Goal: Use online tool/utility: Utilize a website feature to perform a specific function

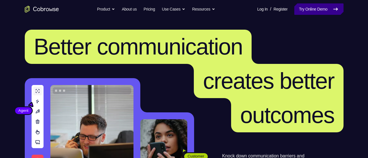
click at [303, 9] on link "Try Online Demo" at bounding box center [318, 8] width 49 height 11
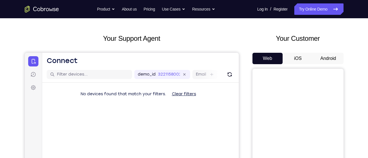
scroll to position [21, 0]
click at [321, 56] on button "Android" at bounding box center [328, 58] width 30 height 11
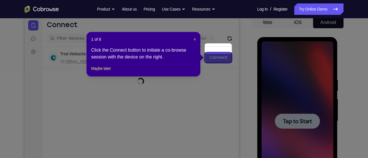
scroll to position [57, 0]
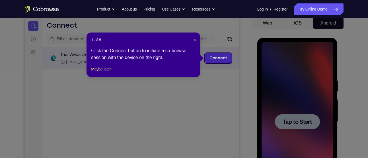
drag, startPoint x: 242, startPoint y: 75, endPoint x: 217, endPoint y: 57, distance: 30.2
click at [217, 57] on link "Connect" at bounding box center [217, 58] width 27 height 10
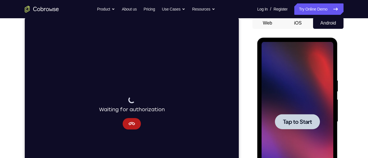
click at [292, 119] on span "Tap to Start" at bounding box center [297, 122] width 29 height 6
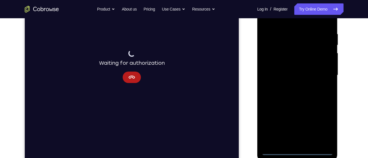
scroll to position [103, 0]
click at [296, 149] on div at bounding box center [297, 74] width 72 height 159
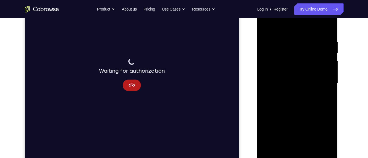
scroll to position [95, 0]
click at [323, 130] on div at bounding box center [297, 83] width 72 height 159
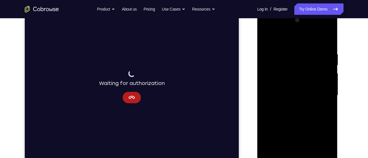
scroll to position [79, 0]
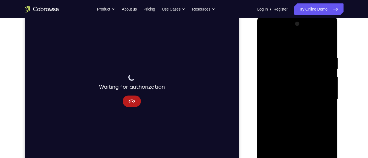
click at [276, 46] on div at bounding box center [297, 98] width 72 height 159
click at [267, 32] on div at bounding box center [297, 98] width 72 height 159
click at [321, 97] on div at bounding box center [297, 98] width 72 height 159
click at [293, 109] on div at bounding box center [297, 98] width 72 height 159
click at [298, 95] on div at bounding box center [297, 98] width 72 height 159
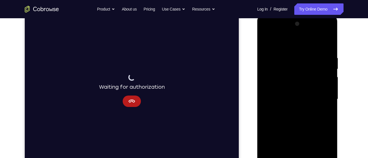
click at [288, 87] on div at bounding box center [297, 98] width 72 height 159
click at [293, 98] on div at bounding box center [297, 98] width 72 height 159
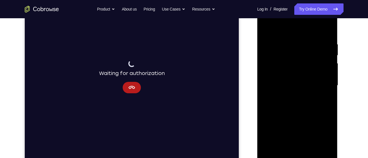
scroll to position [93, 0]
click at [329, 37] on div at bounding box center [297, 84] width 72 height 159
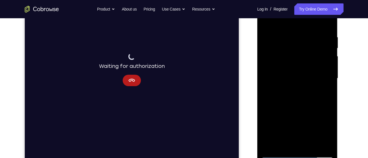
scroll to position [99, 0]
drag, startPoint x: 297, startPoint y: 78, endPoint x: 298, endPoint y: 21, distance: 56.3
click at [298, 21] on div at bounding box center [297, 78] width 72 height 159
drag, startPoint x: 307, startPoint y: 118, endPoint x: 306, endPoint y: 49, distance: 69.4
click at [306, 49] on div at bounding box center [297, 78] width 72 height 159
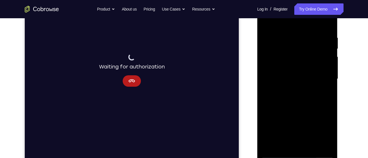
drag, startPoint x: 307, startPoint y: 102, endPoint x: 308, endPoint y: 31, distance: 70.8
click at [308, 31] on div at bounding box center [297, 78] width 72 height 159
drag, startPoint x: 308, startPoint y: 115, endPoint x: 309, endPoint y: 52, distance: 62.9
click at [309, 52] on div at bounding box center [297, 78] width 72 height 159
drag, startPoint x: 299, startPoint y: 115, endPoint x: 303, endPoint y: 42, distance: 73.5
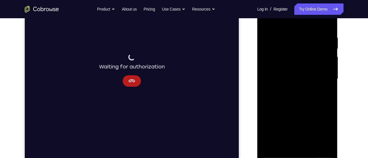
click at [303, 42] on div at bounding box center [297, 78] width 72 height 159
click at [270, 145] on div at bounding box center [297, 78] width 72 height 159
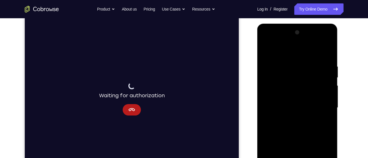
scroll to position [71, 0]
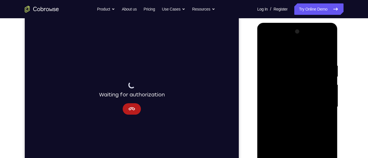
drag, startPoint x: 289, startPoint y: 55, endPoint x: 287, endPoint y: 25, distance: 29.4
click at [287, 25] on div at bounding box center [297, 107] width 80 height 169
click at [288, 61] on div at bounding box center [297, 106] width 72 height 159
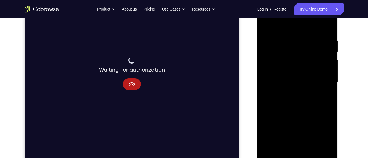
scroll to position [96, 0]
click at [314, 43] on div at bounding box center [297, 81] width 72 height 159
click at [309, 35] on div at bounding box center [297, 81] width 72 height 159
click at [266, 23] on div at bounding box center [297, 81] width 72 height 159
click at [322, 70] on div at bounding box center [297, 81] width 72 height 159
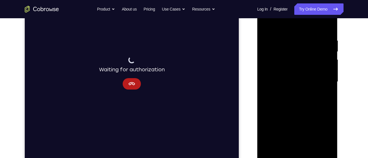
click at [318, 145] on div at bounding box center [297, 81] width 72 height 159
click at [272, 82] on div at bounding box center [297, 81] width 72 height 159
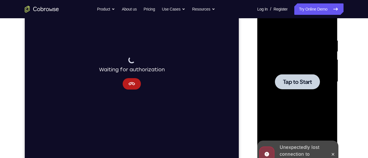
click at [288, 79] on span "Tap to Start" at bounding box center [297, 82] width 29 height 6
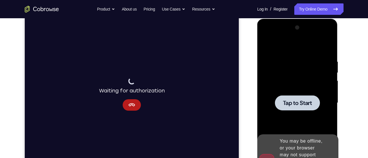
scroll to position [75, 0]
click at [300, 95] on div at bounding box center [297, 102] width 45 height 15
click at [299, 98] on div at bounding box center [297, 102] width 45 height 15
click at [292, 106] on div at bounding box center [297, 102] width 45 height 15
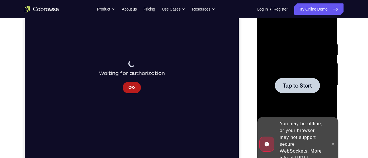
scroll to position [93, 0]
click at [295, 84] on span "Tap to Start" at bounding box center [297, 85] width 29 height 6
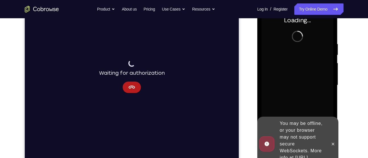
click at [295, 84] on div at bounding box center [297, 84] width 72 height 159
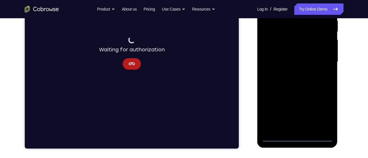
scroll to position [117, 0]
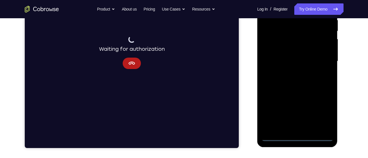
click at [299, 136] on div at bounding box center [297, 61] width 72 height 159
click at [321, 113] on div at bounding box center [297, 61] width 72 height 159
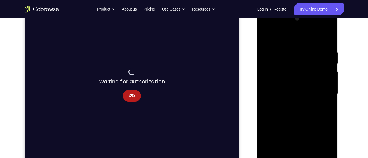
scroll to position [84, 0]
click at [284, 39] on div at bounding box center [297, 93] width 72 height 159
click at [321, 91] on div at bounding box center [297, 93] width 72 height 159
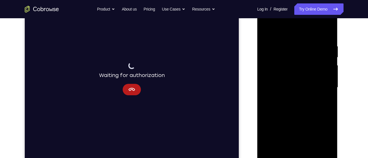
scroll to position [91, 0]
click at [290, 97] on div at bounding box center [297, 86] width 72 height 159
click at [297, 79] on div at bounding box center [297, 86] width 72 height 159
click at [294, 73] on div at bounding box center [297, 86] width 72 height 159
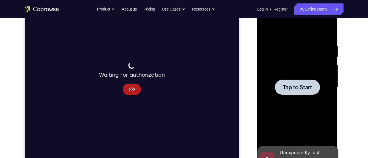
click at [298, 82] on div at bounding box center [297, 86] width 45 height 15
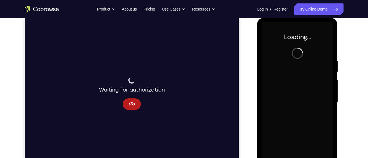
scroll to position [76, 0]
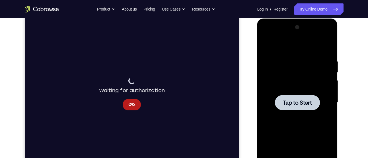
click at [300, 107] on div at bounding box center [297, 102] width 45 height 15
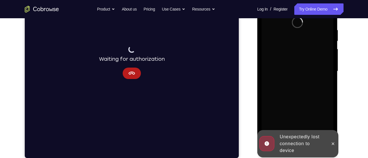
scroll to position [105, 0]
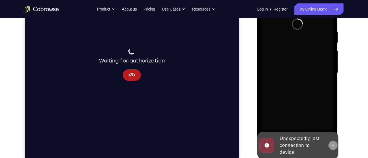
click at [333, 146] on icon at bounding box center [332, 145] width 5 height 5
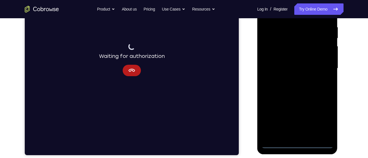
scroll to position [110, 0]
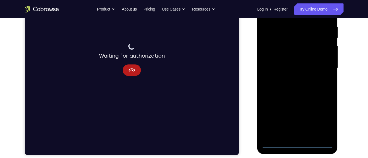
click at [297, 144] on div at bounding box center [297, 67] width 72 height 159
click at [319, 119] on div at bounding box center [297, 67] width 72 height 159
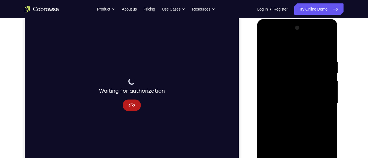
scroll to position [75, 0]
click at [268, 35] on div at bounding box center [297, 103] width 72 height 159
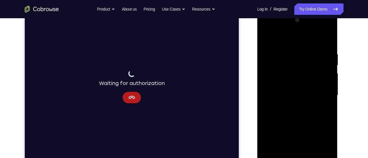
scroll to position [84, 0]
click at [322, 91] on div at bounding box center [297, 94] width 72 height 159
click at [292, 105] on div at bounding box center [297, 94] width 72 height 159
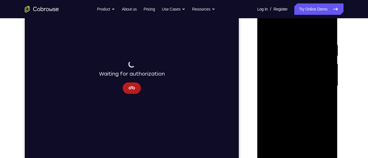
scroll to position [93, 0]
click at [290, 82] on div at bounding box center [297, 84] width 72 height 159
click at [278, 71] on div at bounding box center [297, 84] width 72 height 159
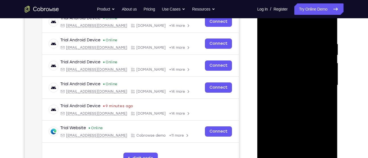
type input "8"
type input "4"
type input "7"
type input "2"
type input "8"
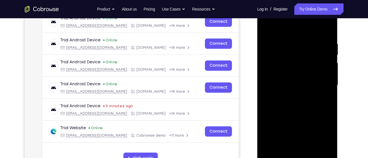
type input "0"
click at [284, 83] on div at bounding box center [297, 84] width 72 height 159
click at [276, 78] on div at bounding box center [297, 84] width 72 height 159
click at [286, 83] on div at bounding box center [297, 84] width 72 height 159
click at [301, 100] on div at bounding box center [297, 84] width 72 height 159
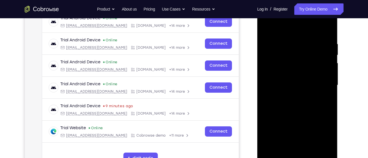
click at [287, 95] on div at bounding box center [297, 84] width 72 height 159
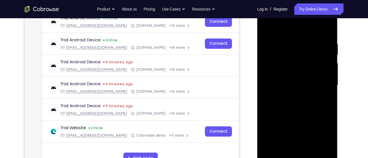
click at [285, 83] on div at bounding box center [297, 84] width 72 height 159
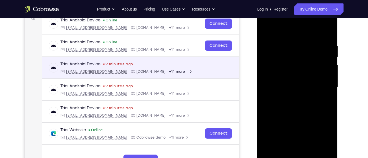
scroll to position [92, 0]
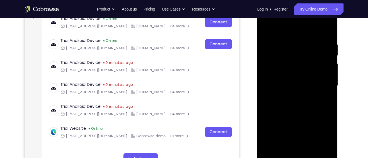
click at [328, 38] on div at bounding box center [297, 85] width 72 height 159
click at [288, 39] on div at bounding box center [297, 85] width 72 height 159
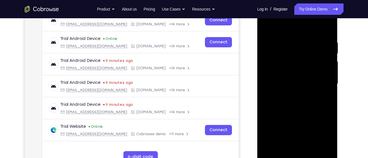
scroll to position [94, 0]
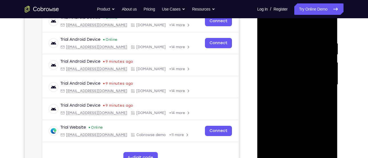
drag, startPoint x: 297, startPoint y: 32, endPoint x: 299, endPoint y: 18, distance: 13.8
click at [299, 18] on div at bounding box center [297, 84] width 72 height 159
click at [324, 77] on div at bounding box center [297, 84] width 72 height 159
click at [327, 87] on div at bounding box center [297, 84] width 72 height 159
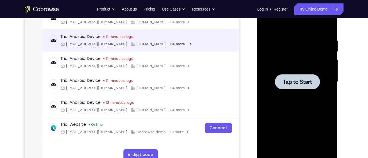
scroll to position [97, 0]
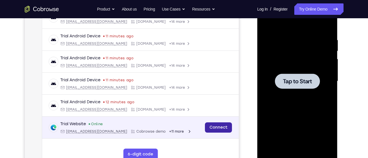
click at [212, 124] on link "Connect" at bounding box center [217, 127] width 27 height 10
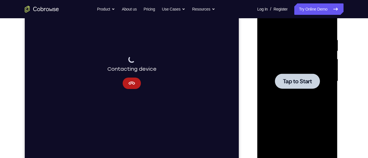
click at [293, 80] on span "Tap to Start" at bounding box center [297, 81] width 29 height 6
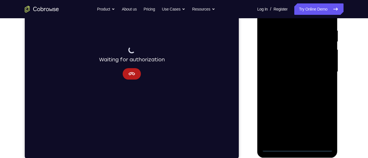
scroll to position [116, 0]
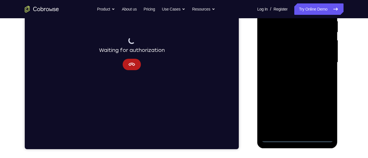
click at [297, 137] on div at bounding box center [297, 62] width 72 height 159
click at [321, 109] on div at bounding box center [297, 62] width 72 height 159
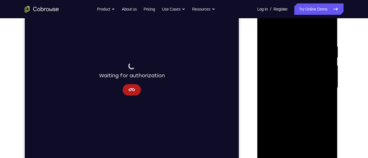
scroll to position [91, 0]
click at [268, 22] on div at bounding box center [297, 86] width 72 height 159
click at [321, 82] on div at bounding box center [297, 86] width 72 height 159
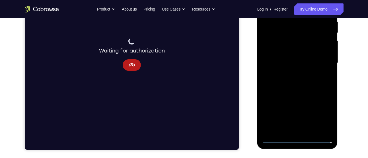
scroll to position [115, 0]
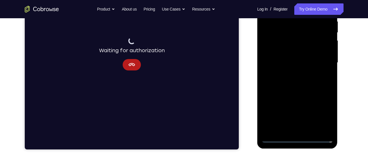
click at [301, 129] on div at bounding box center [297, 62] width 72 height 159
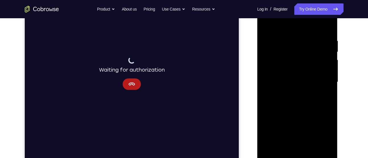
scroll to position [96, 0]
click at [296, 78] on div at bounding box center [297, 82] width 72 height 159
click at [282, 69] on div at bounding box center [297, 82] width 72 height 159
click at [286, 78] on div at bounding box center [297, 82] width 72 height 159
click at [299, 108] on div at bounding box center [297, 82] width 72 height 159
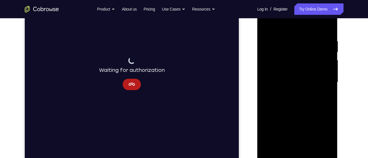
click at [288, 39] on div at bounding box center [297, 82] width 72 height 159
drag, startPoint x: 298, startPoint y: 33, endPoint x: 305, endPoint y: 2, distance: 31.3
click at [305, 3] on div at bounding box center [297, 82] width 72 height 159
click at [321, 77] on div at bounding box center [297, 82] width 72 height 159
click at [323, 75] on div at bounding box center [297, 82] width 72 height 159
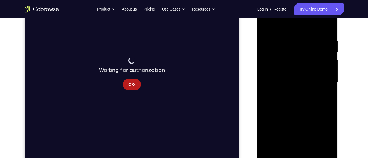
click at [319, 84] on div at bounding box center [297, 82] width 72 height 159
click at [320, 146] on div at bounding box center [297, 82] width 72 height 159
click at [323, 72] on div at bounding box center [297, 82] width 72 height 159
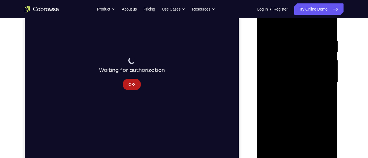
drag, startPoint x: 323, startPoint y: 72, endPoint x: 251, endPoint y: 78, distance: 72.8
click at [257, 78] on html "Online web based iOS Simulators and Android Emulators. Run iPhone, iPad, Mobile…" at bounding box center [297, 83] width 81 height 171
click at [324, 72] on div at bounding box center [297, 82] width 72 height 159
click at [298, 64] on div at bounding box center [297, 82] width 72 height 159
click at [276, 66] on div at bounding box center [297, 82] width 72 height 159
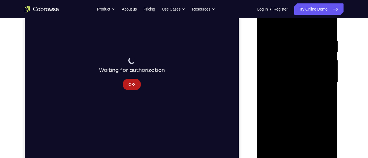
drag, startPoint x: 280, startPoint y: 72, endPoint x: 608, endPoint y: 76, distance: 327.6
click at [338, 78] on html "Online web based iOS Simulators and Android Emulators. Run iPhone, iPad, Mobile…" at bounding box center [297, 83] width 81 height 171
drag, startPoint x: 290, startPoint y: 71, endPoint x: 354, endPoint y: 72, distance: 64.0
click at [338, 72] on html "Online web based iOS Simulators and Android Emulators. Run iPhone, iPad, Mobile…" at bounding box center [297, 83] width 81 height 171
click at [325, 27] on div at bounding box center [297, 82] width 72 height 159
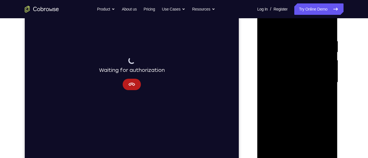
drag, startPoint x: 298, startPoint y: 52, endPoint x: 292, endPoint y: 113, distance: 60.6
click at [292, 113] on div at bounding box center [297, 82] width 72 height 159
click at [287, 31] on div at bounding box center [297, 82] width 72 height 159
click at [326, 69] on div at bounding box center [297, 82] width 72 height 159
click at [325, 73] on div at bounding box center [297, 82] width 72 height 159
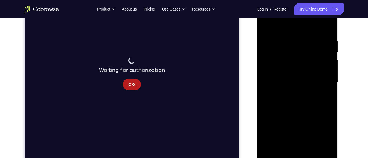
click at [325, 26] on div at bounding box center [297, 82] width 72 height 159
click at [328, 23] on div at bounding box center [297, 82] width 72 height 159
click at [266, 26] on div at bounding box center [297, 82] width 72 height 159
drag, startPoint x: 294, startPoint y: 59, endPoint x: 289, endPoint y: 142, distance: 83.5
click at [289, 142] on div at bounding box center [297, 82] width 72 height 159
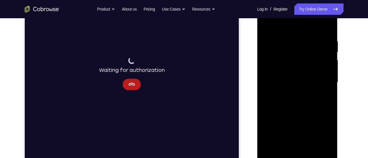
drag, startPoint x: 296, startPoint y: 58, endPoint x: 280, endPoint y: 124, distance: 67.5
click at [280, 124] on div at bounding box center [297, 82] width 72 height 159
drag, startPoint x: 301, startPoint y: 79, endPoint x: 302, endPoint y: 15, distance: 64.0
click at [302, 15] on div at bounding box center [297, 82] width 72 height 159
drag, startPoint x: 294, startPoint y: 113, endPoint x: 297, endPoint y: 58, distance: 55.2
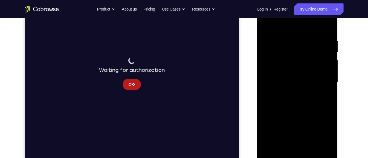
click at [297, 58] on div at bounding box center [297, 82] width 72 height 159
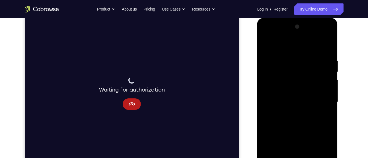
scroll to position [116, 0]
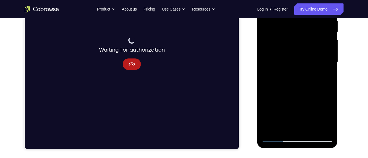
click at [284, 127] on div at bounding box center [297, 61] width 72 height 159
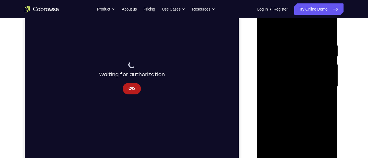
scroll to position [91, 0]
click at [282, 30] on div at bounding box center [297, 86] width 72 height 159
click at [285, 36] on div at bounding box center [297, 86] width 72 height 159
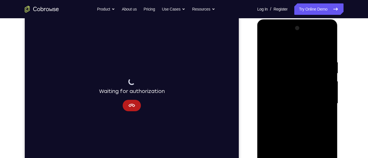
scroll to position [75, 0]
drag, startPoint x: 284, startPoint y: 61, endPoint x: 288, endPoint y: 85, distance: 24.1
click at [288, 85] on div at bounding box center [297, 103] width 72 height 159
click at [273, 62] on div at bounding box center [297, 103] width 72 height 159
click at [265, 44] on div at bounding box center [297, 103] width 72 height 159
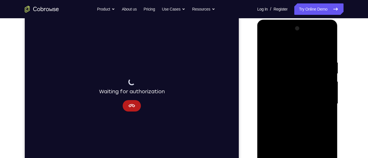
click at [284, 71] on div at bounding box center [297, 103] width 72 height 159
drag, startPoint x: 306, startPoint y: 82, endPoint x: 313, endPoint y: 67, distance: 16.5
click at [313, 67] on div at bounding box center [297, 103] width 72 height 159
click at [296, 75] on div at bounding box center [297, 103] width 72 height 159
drag, startPoint x: 307, startPoint y: 84, endPoint x: 307, endPoint y: 60, distance: 23.6
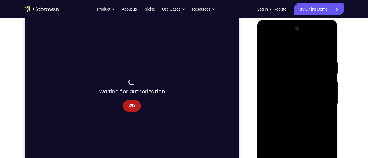
click at [307, 60] on div at bounding box center [297, 103] width 72 height 159
drag, startPoint x: 306, startPoint y: 72, endPoint x: 311, endPoint y: 42, distance: 30.6
click at [311, 42] on div at bounding box center [297, 103] width 72 height 159
click at [296, 71] on div at bounding box center [297, 103] width 72 height 159
click at [291, 102] on div at bounding box center [297, 103] width 72 height 159
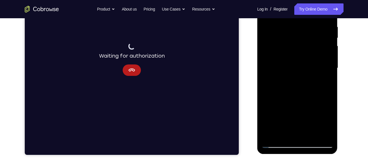
scroll to position [111, 0]
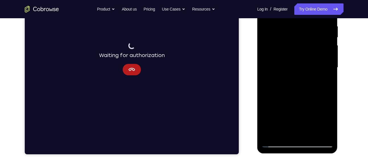
click at [328, 132] on div at bounding box center [297, 67] width 72 height 159
drag, startPoint x: 299, startPoint y: 52, endPoint x: 301, endPoint y: 26, distance: 26.0
click at [301, 26] on div at bounding box center [297, 67] width 72 height 159
drag, startPoint x: 303, startPoint y: 54, endPoint x: 304, endPoint y: 18, distance: 35.8
click at [304, 18] on div at bounding box center [297, 67] width 72 height 159
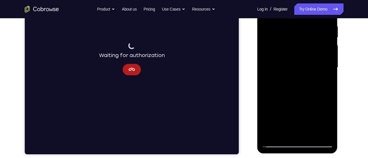
drag, startPoint x: 309, startPoint y: 44, endPoint x: 308, endPoint y: 22, distance: 22.5
click at [308, 22] on div at bounding box center [297, 67] width 72 height 159
click at [303, 51] on div at bounding box center [297, 67] width 72 height 159
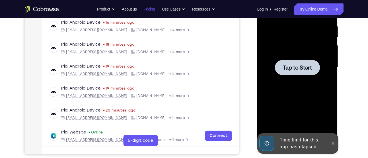
scroll to position [0, 0]
